Goal: Task Accomplishment & Management: Complete application form

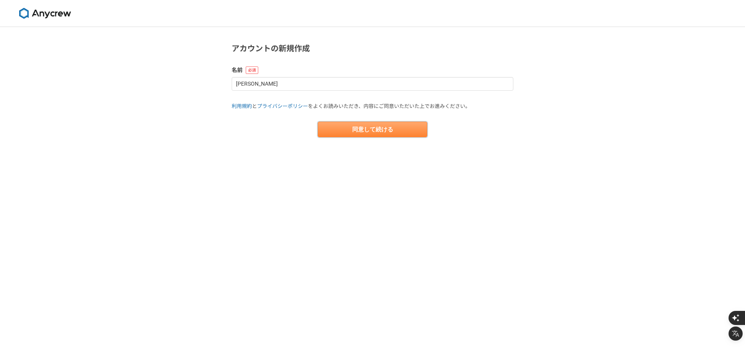
click at [385, 123] on button "同意して続ける" at bounding box center [373, 130] width 110 height 16
select select "13"
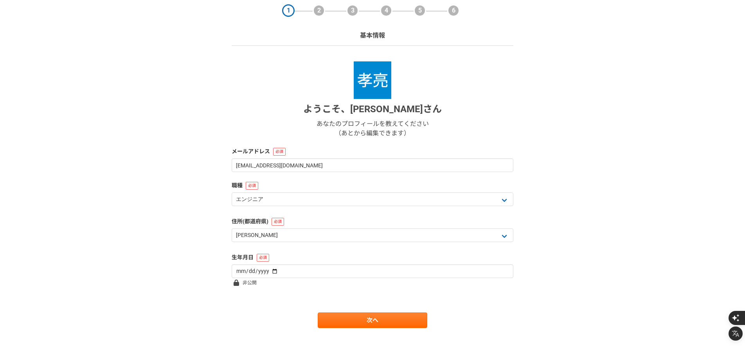
scroll to position [31, 0]
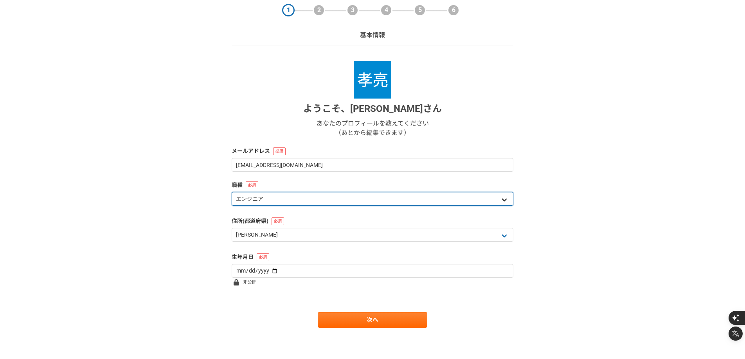
click at [342, 203] on select "エンジニア デザイナー ライター 営業 マーケティング 企画・事業開発 バックオフィス その他" at bounding box center [373, 199] width 282 height 14
click at [232, 192] on select "エンジニア デザイナー ライター 営業 マーケティング 企画・事業開発 バックオフィス その他" at bounding box center [373, 199] width 282 height 14
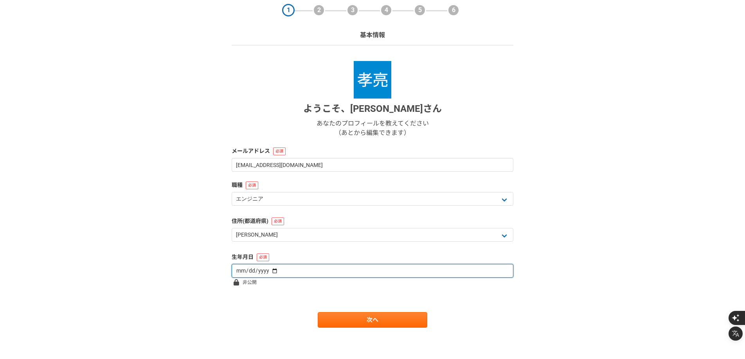
click at [353, 272] on input "date" at bounding box center [373, 271] width 282 height 14
click at [266, 271] on input "date" at bounding box center [373, 271] width 282 height 14
type input "1984-11-09"
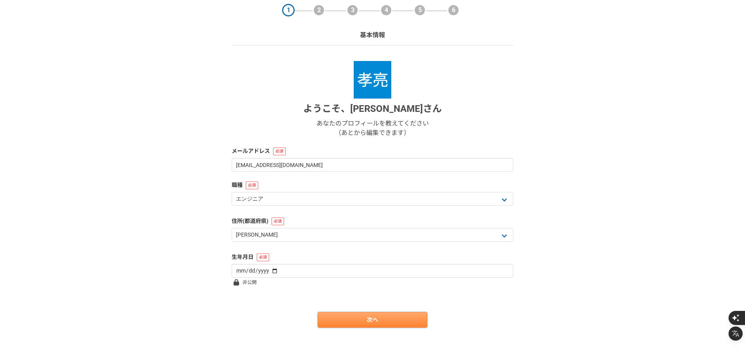
click at [366, 320] on link "次へ" at bounding box center [373, 320] width 110 height 16
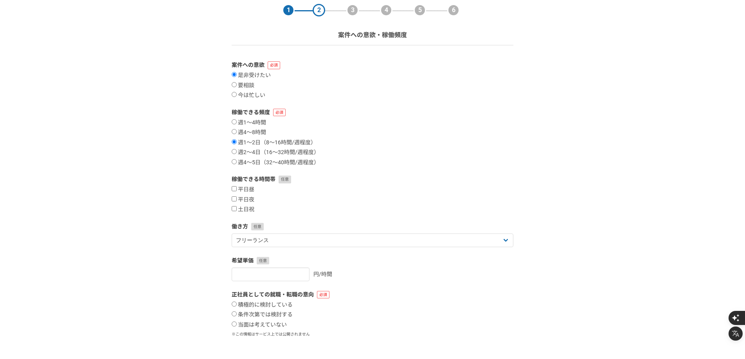
scroll to position [0, 0]
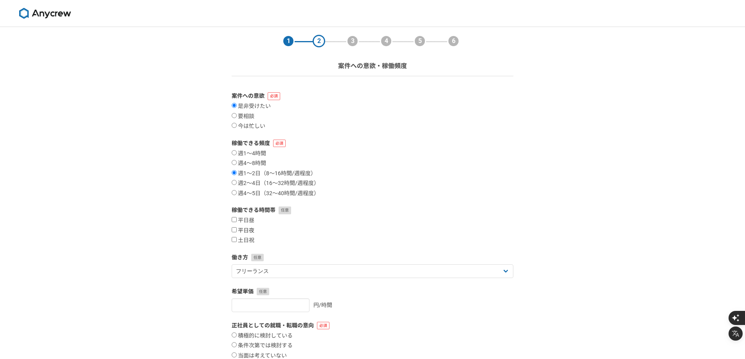
click at [233, 228] on input "平日夜" at bounding box center [234, 229] width 5 height 5
checkbox input "true"
click at [234, 217] on input "平日昼" at bounding box center [234, 219] width 5 height 5
checkbox input "true"
click at [236, 239] on input "土日祝" at bounding box center [234, 239] width 5 height 5
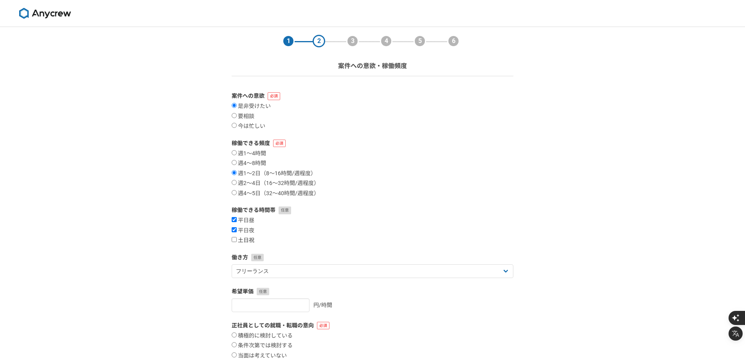
checkbox input "true"
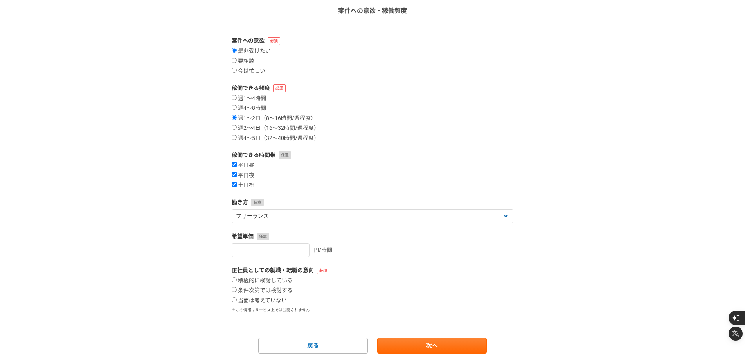
scroll to position [56, 0]
click at [405, 341] on link "次へ" at bounding box center [432, 345] width 110 height 16
click at [273, 304] on div "正社員としての就職・転職の意向 積極的に検討している 条件次第では検討する 当面は考えていない ※この情報はサービス上では公開されません 必須入力項目です" at bounding box center [373, 294] width 282 height 56
click at [273, 300] on label "当面は考えていない" at bounding box center [259, 300] width 55 height 7
click at [237, 300] on input "当面は考えていない" at bounding box center [234, 299] width 5 height 5
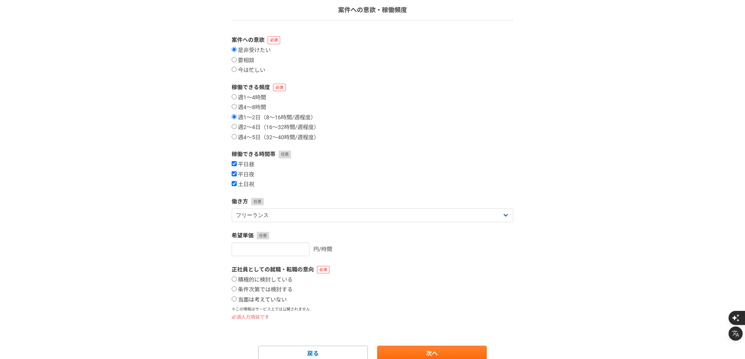
radio input "true"
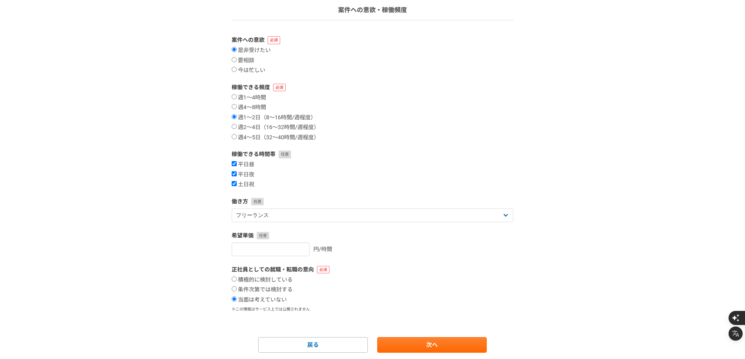
click at [386, 334] on form "案件への意欲 是非受けたい 要相談 今は忙しい 稼働できる頻度 週1〜4時間 週4〜8時間 週1〜2日（8〜16時間/週程度） 週2〜4日（16〜32時間/週…" at bounding box center [373, 194] width 282 height 317
click at [398, 343] on link "次へ" at bounding box center [432, 345] width 110 height 16
select select
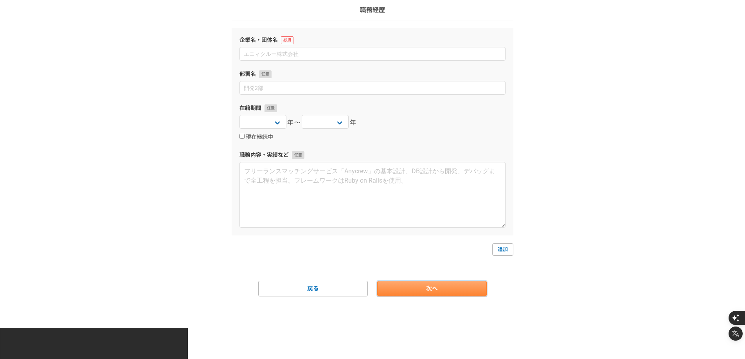
scroll to position [0, 0]
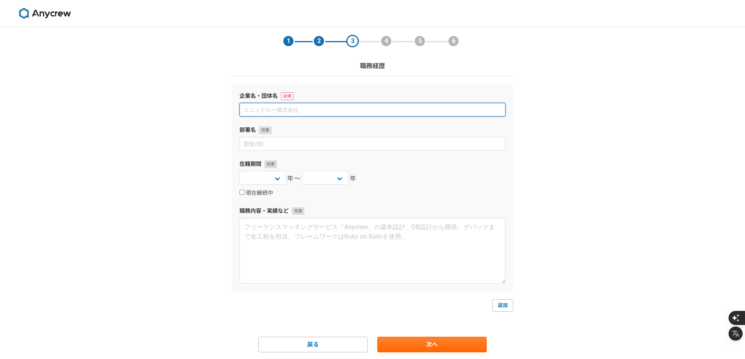
click at [328, 109] on input at bounding box center [373, 110] width 266 height 14
type input "め"
type input "meidba"
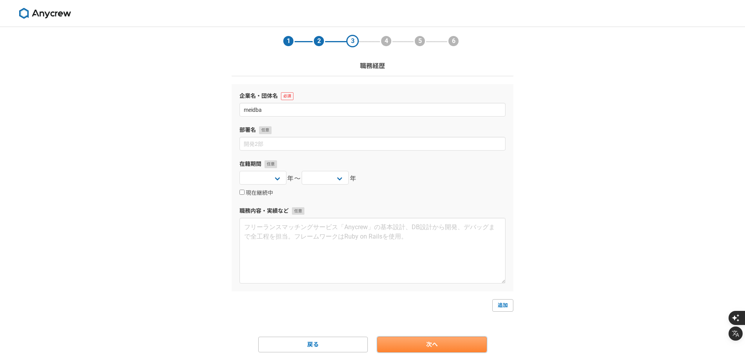
click at [405, 341] on link "次へ" at bounding box center [432, 345] width 110 height 16
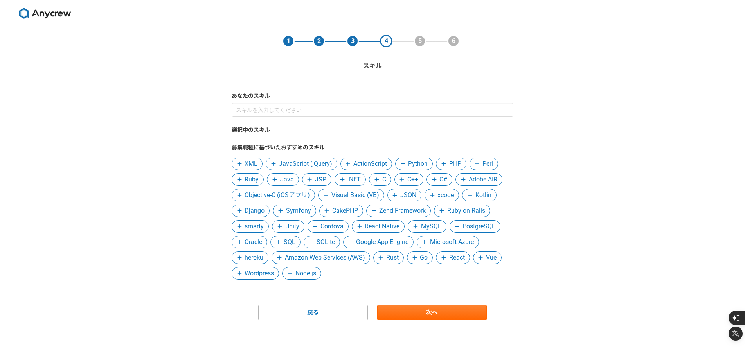
click at [453, 160] on span "PHP" at bounding box center [455, 163] width 12 height 9
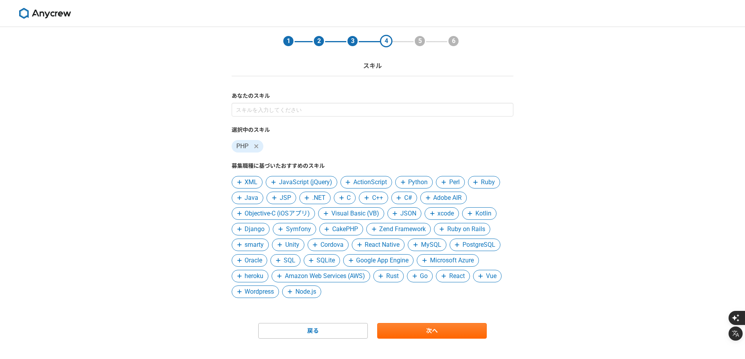
click at [456, 276] on span "React" at bounding box center [457, 276] width 16 height 9
click at [425, 247] on span "MySQL" at bounding box center [431, 244] width 20 height 9
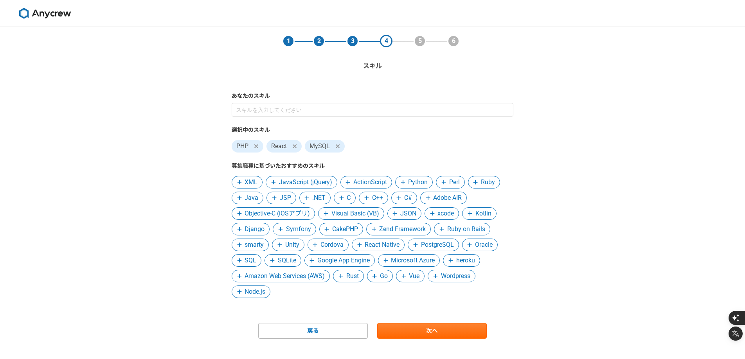
click at [464, 189] on div "選択中のスキル PHP React MySQL 募集職種に基づいたおすすめのスキル XML JavaScript (jQuery) ActionScript …" at bounding box center [373, 200] width 282 height 195
click at [478, 184] on icon at bounding box center [475, 182] width 5 height 5
click at [249, 258] on span "SQL" at bounding box center [251, 260] width 12 height 9
click at [398, 268] on div "選択中のスキル PHP React MySQL Ruby SQL 募集職種に基づいたおすすめのスキル XML JavaScript (jQuery) Acti…" at bounding box center [373, 200] width 282 height 195
click at [312, 184] on span "JavaScript (jQuery)" at bounding box center [305, 182] width 53 height 9
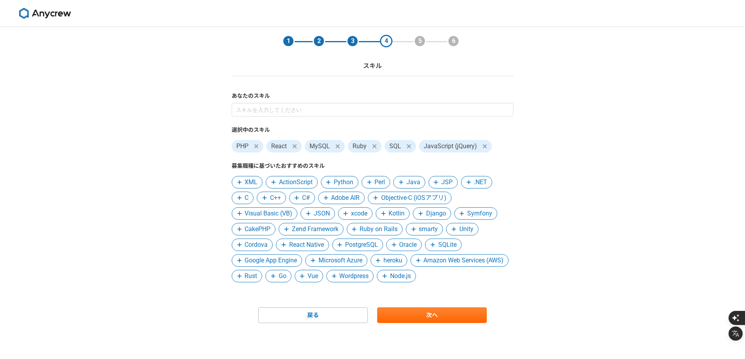
click at [384, 229] on span "Ruby on Rails" at bounding box center [379, 229] width 38 height 9
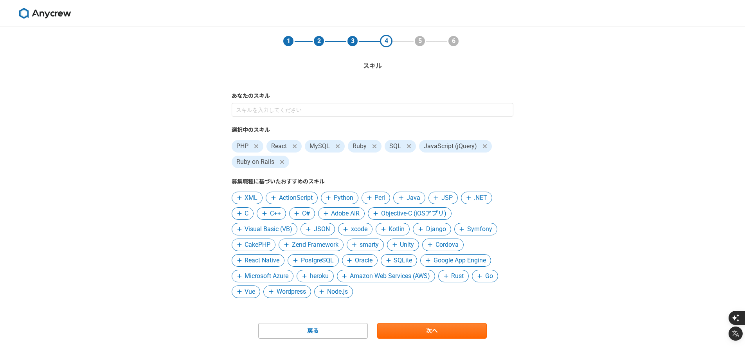
click at [285, 292] on span "Wordpress" at bounding box center [291, 291] width 29 height 9
click at [318, 258] on span "PostgreSQL" at bounding box center [317, 260] width 33 height 9
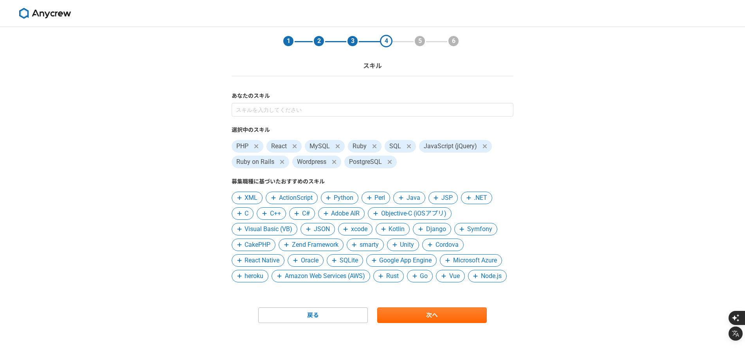
click at [450, 277] on span "Vue" at bounding box center [454, 276] width 11 height 9
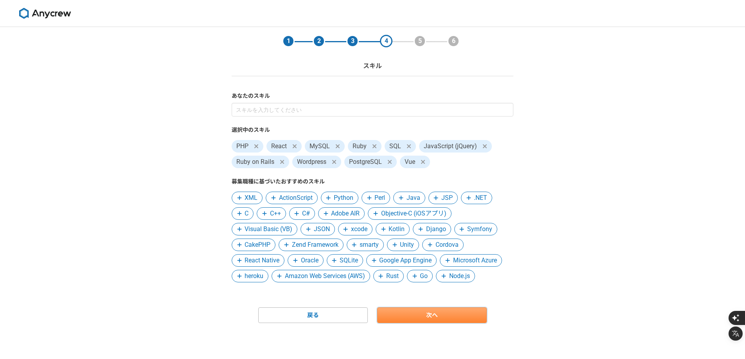
click at [441, 315] on link "次へ" at bounding box center [432, 316] width 110 height 16
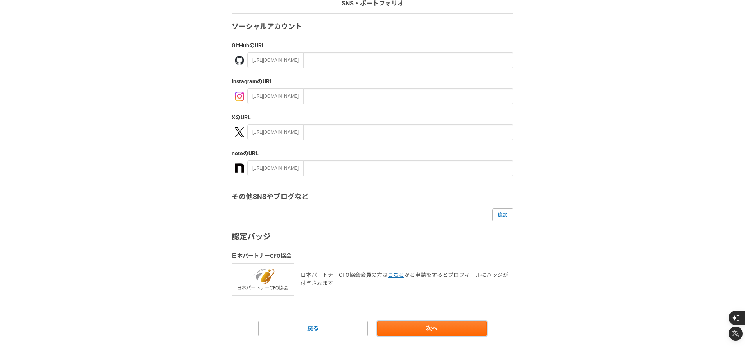
scroll to position [71, 0]
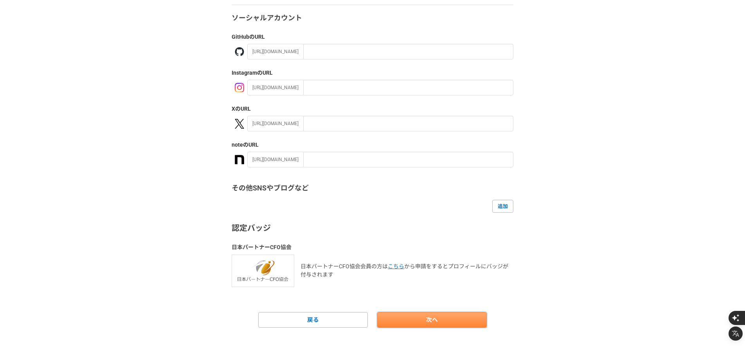
click at [443, 322] on link "次へ" at bounding box center [432, 320] width 110 height 16
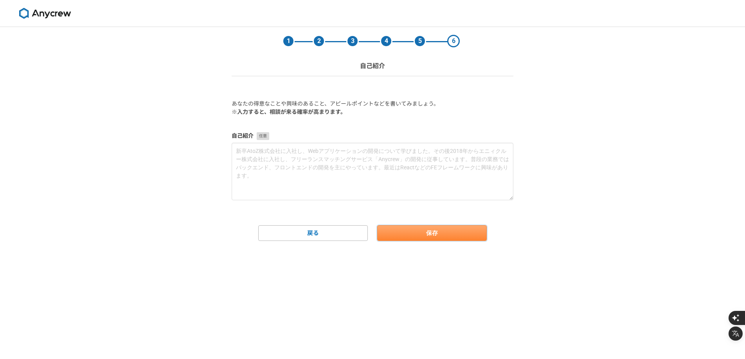
click at [442, 236] on button "保存" at bounding box center [432, 233] width 110 height 16
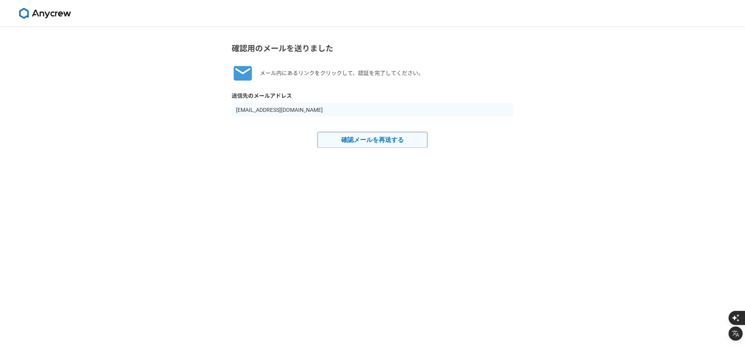
click at [396, 139] on button "確認メールを再送する" at bounding box center [373, 140] width 110 height 16
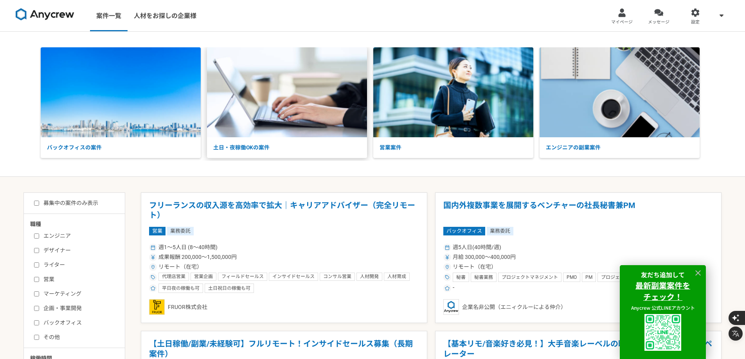
click at [277, 137] on img at bounding box center [287, 92] width 160 height 90
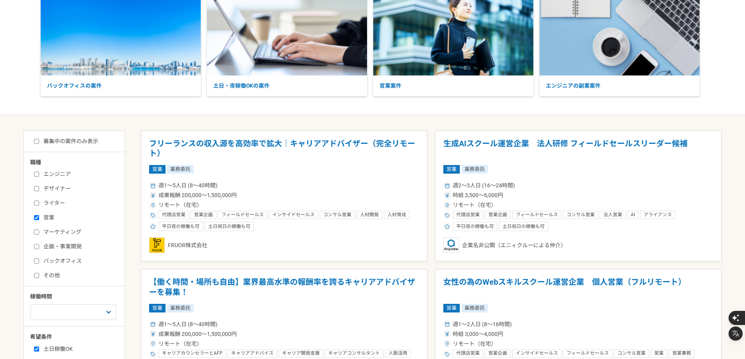
scroll to position [63, 0]
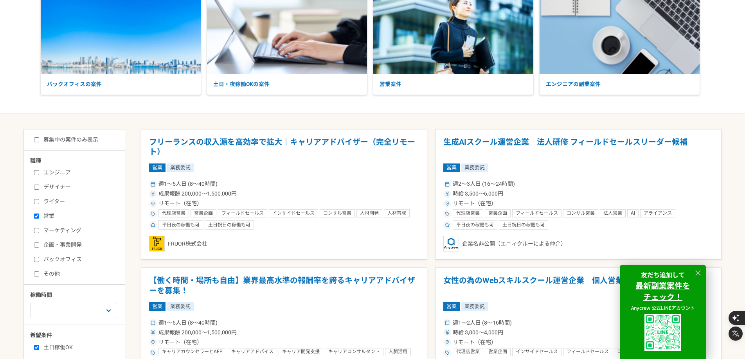
click at [37, 214] on input "営業" at bounding box center [36, 216] width 5 height 5
checkbox input "false"
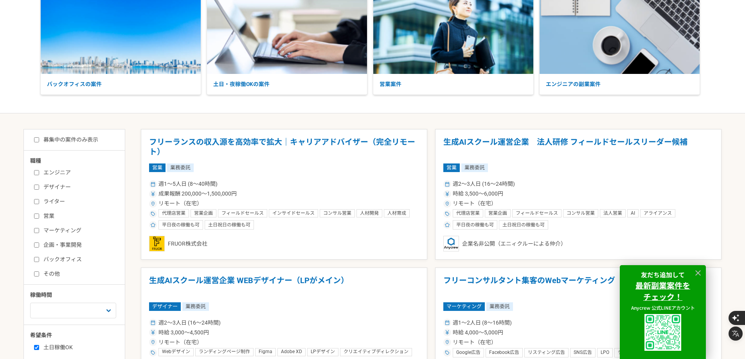
click at [53, 173] on label "エンジニア" at bounding box center [79, 173] width 90 height 8
click at [39, 173] on input "エンジニア" at bounding box center [36, 172] width 5 height 5
checkbox input "true"
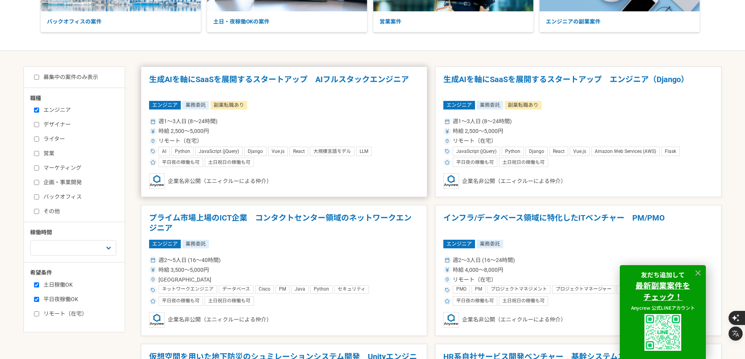
scroll to position [126, 0]
click at [698, 275] on icon at bounding box center [698, 273] width 9 height 9
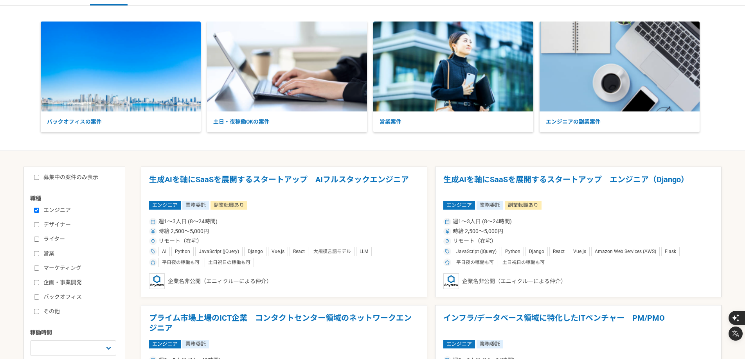
scroll to position [2, 0]
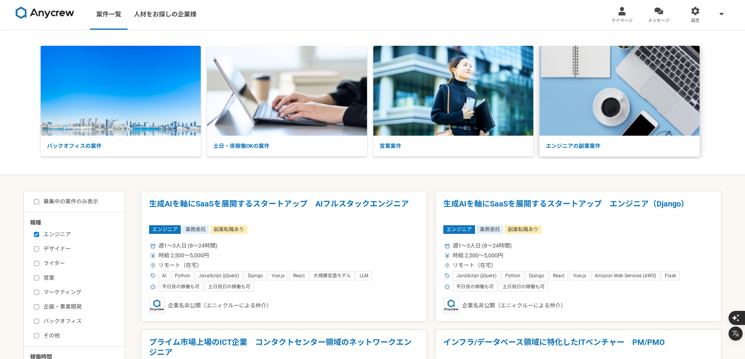
click at [590, 126] on img at bounding box center [620, 91] width 160 height 90
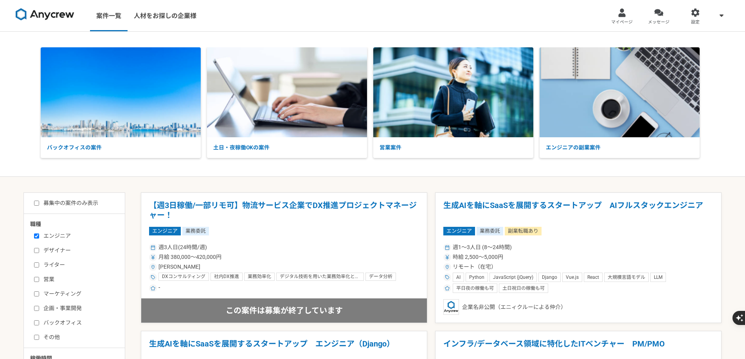
select select "3"
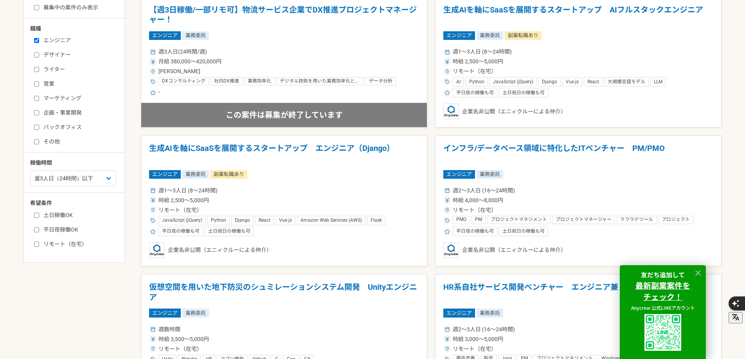
scroll to position [196, 0]
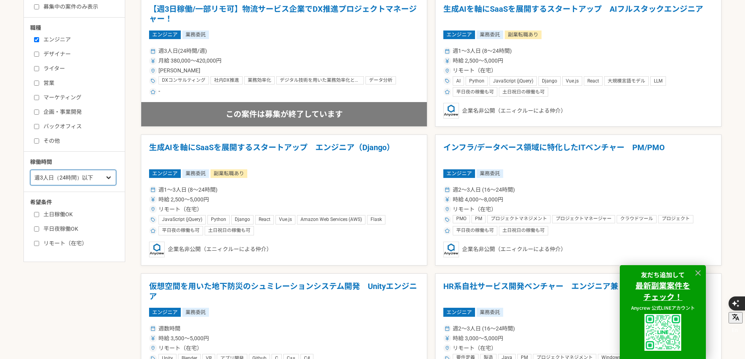
click at [93, 177] on select "週1人日（8時間）以下 週2人日（16時間）以下 週3人日（24時間）以下 週4人日（32時間）以下 週5人日（40時間）以下" at bounding box center [73, 178] width 86 height 16
click at [261, 175] on div "エンジニア 業務委託 副業転職あり" at bounding box center [284, 173] width 270 height 9
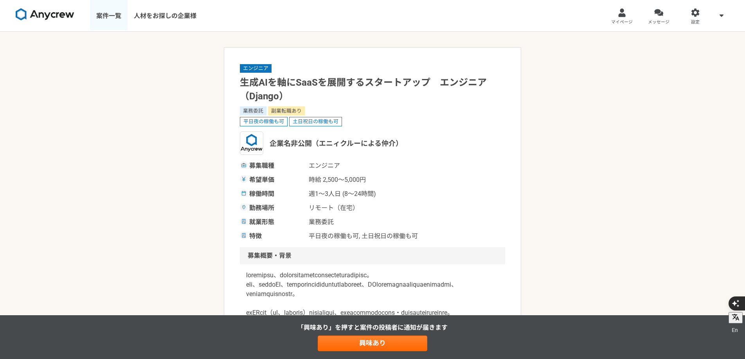
click at [102, 13] on link "案件一覧" at bounding box center [109, 15] width 38 height 31
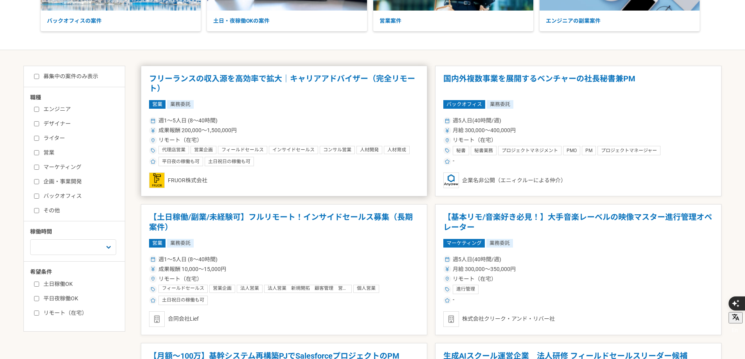
scroll to position [130, 0]
